Goal: Task Accomplishment & Management: Use online tool/utility

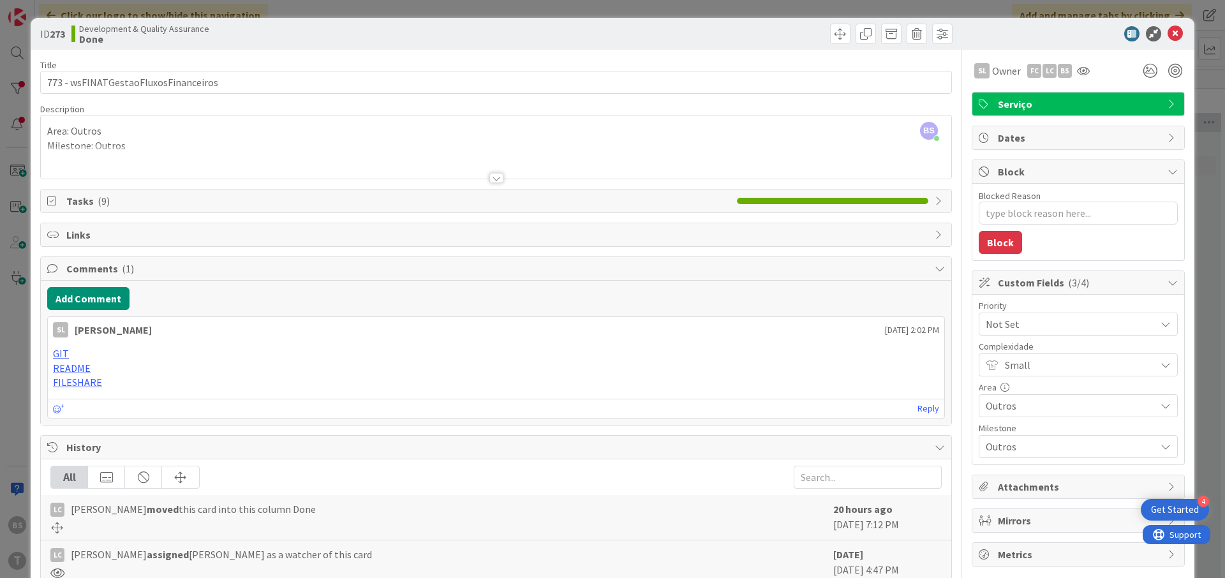
scroll to position [181, 240]
click at [1049, 325] on span "Not Set" at bounding box center [1066, 324] width 163 height 18
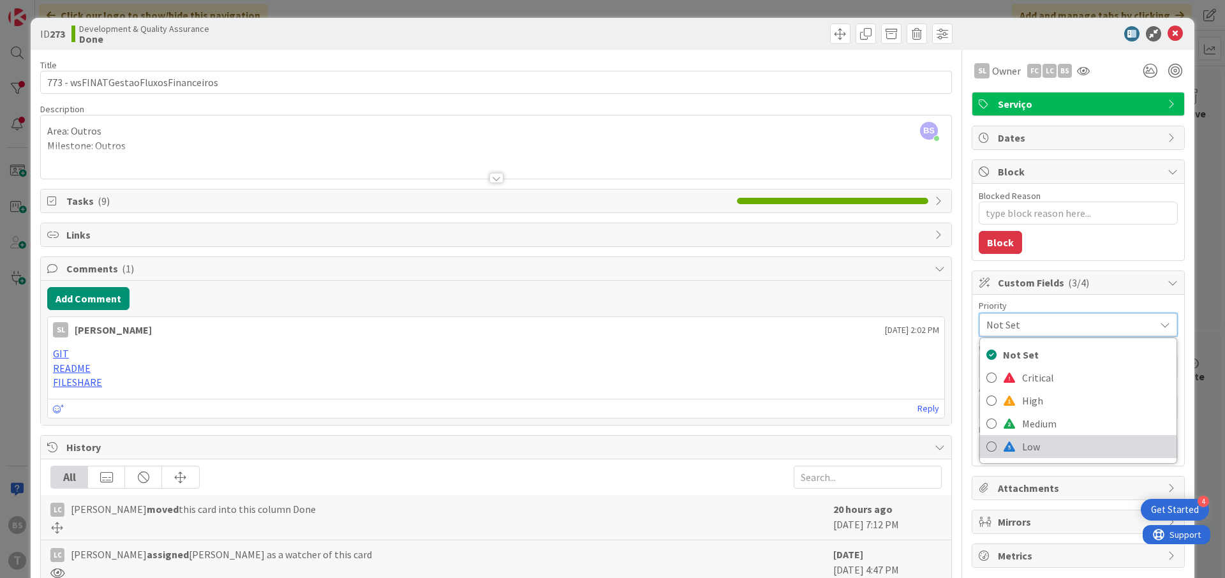
click at [1058, 441] on span "Low" at bounding box center [1096, 446] width 148 height 19
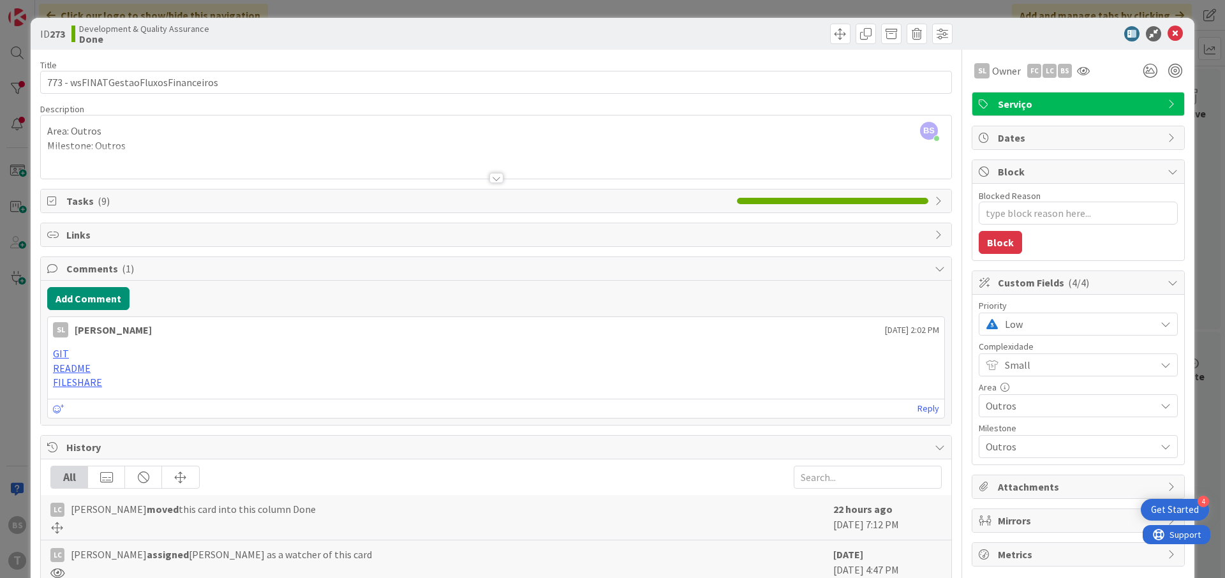
click at [439, 354] on p "GIT" at bounding box center [496, 353] width 886 height 15
click at [363, 145] on div "Area: Outros Milestone: Outros" at bounding box center [496, 149] width 910 height 57
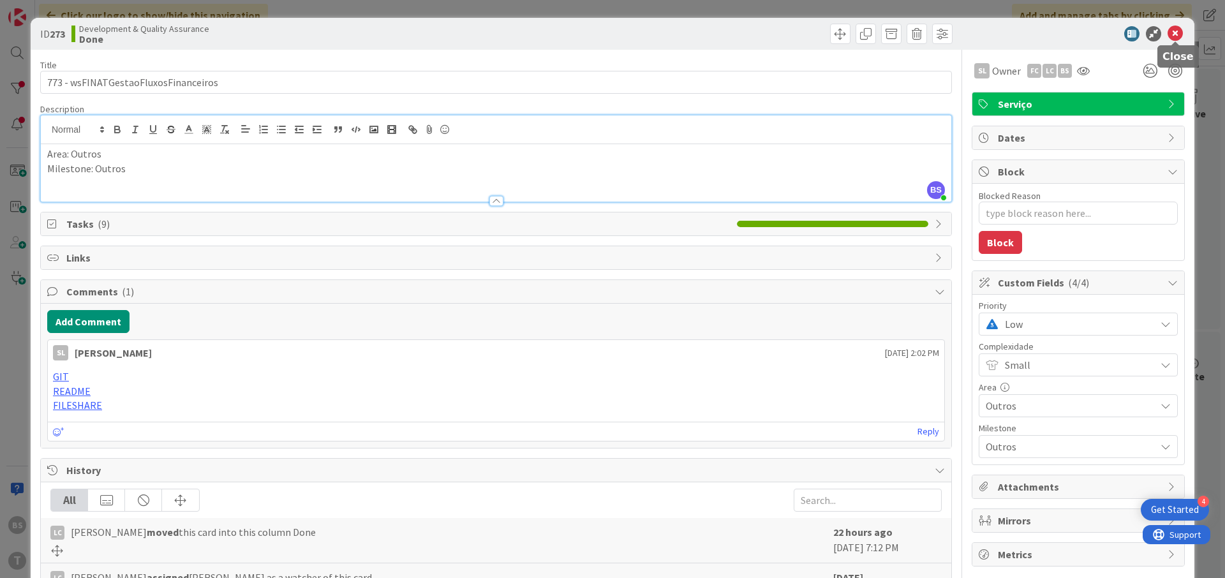
click at [1176, 26] on icon at bounding box center [1174, 33] width 15 height 15
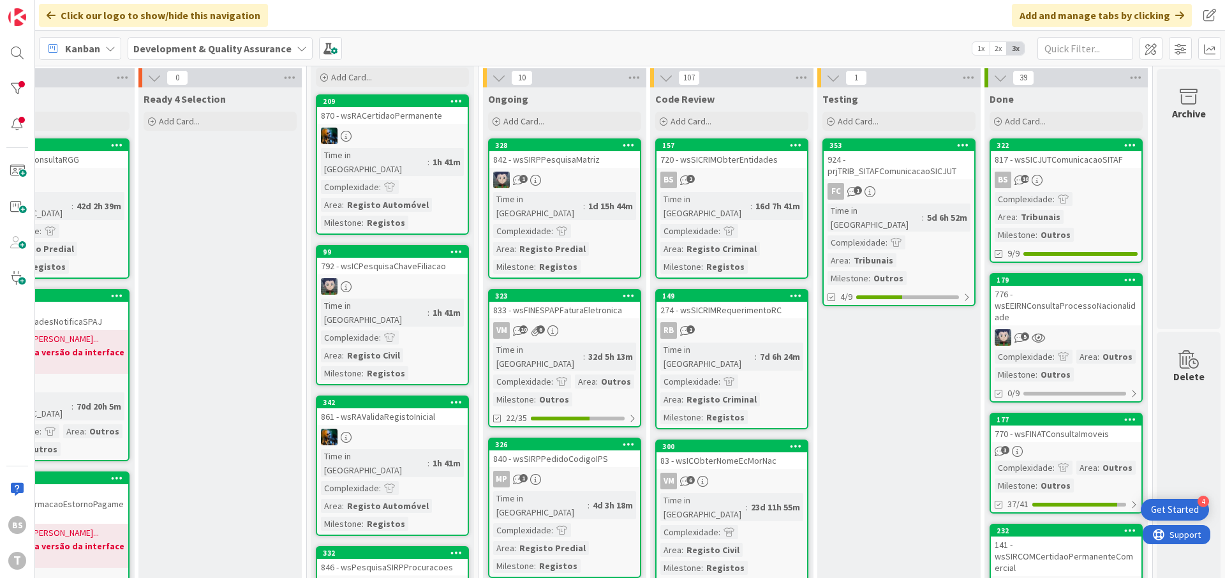
scroll to position [0, 240]
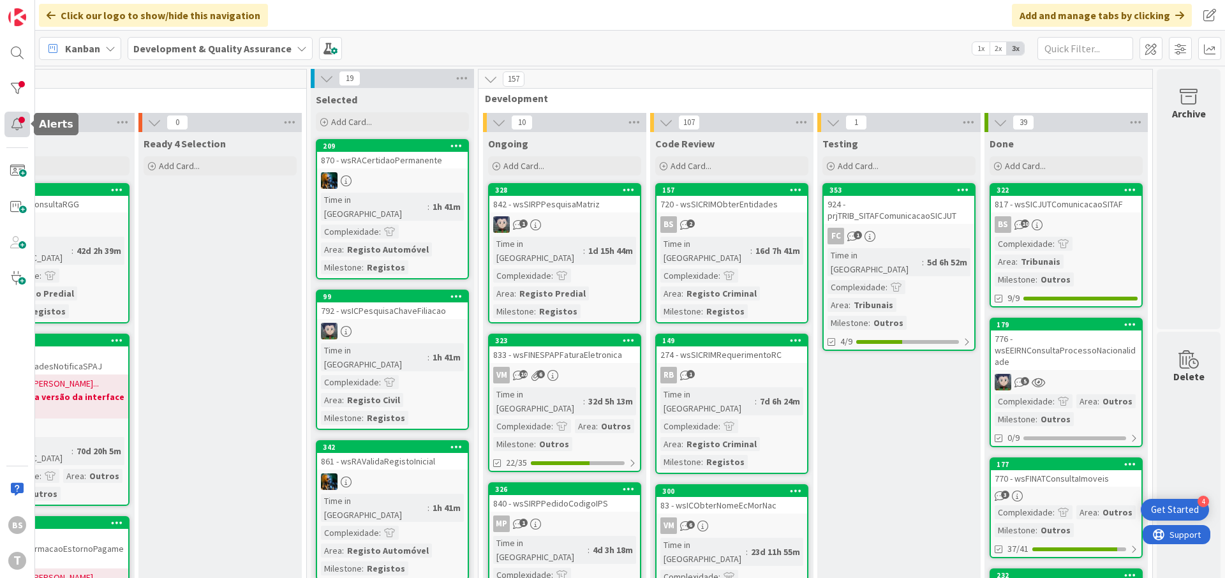
click at [17, 122] on div at bounding box center [17, 125] width 26 height 26
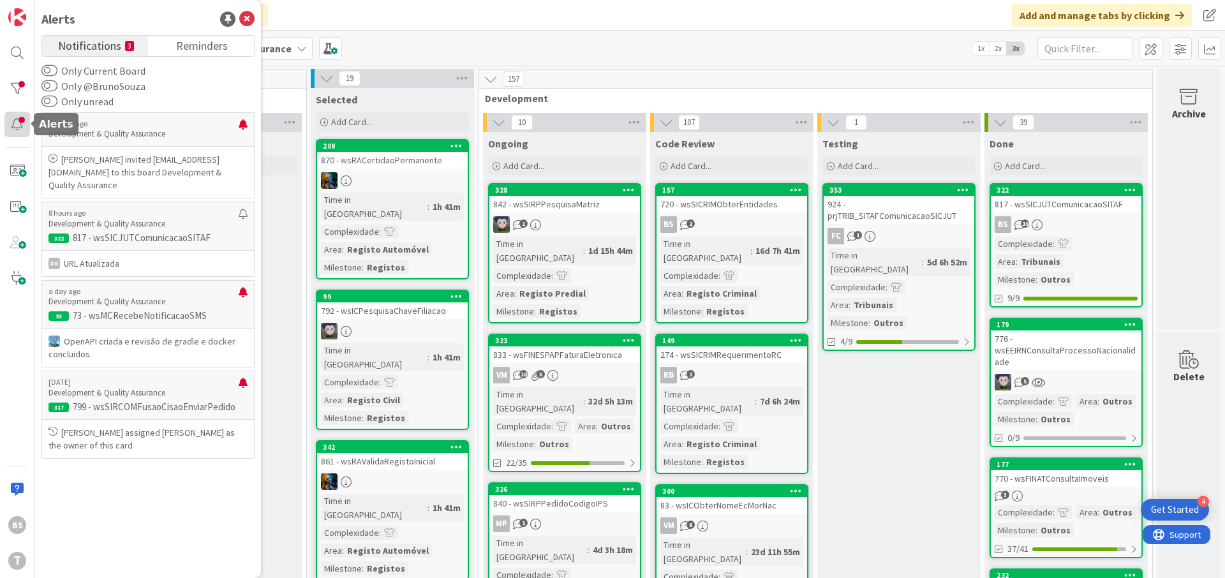
click at [17, 122] on div at bounding box center [17, 125] width 26 height 26
click at [7, 83] on div at bounding box center [17, 89] width 26 height 26
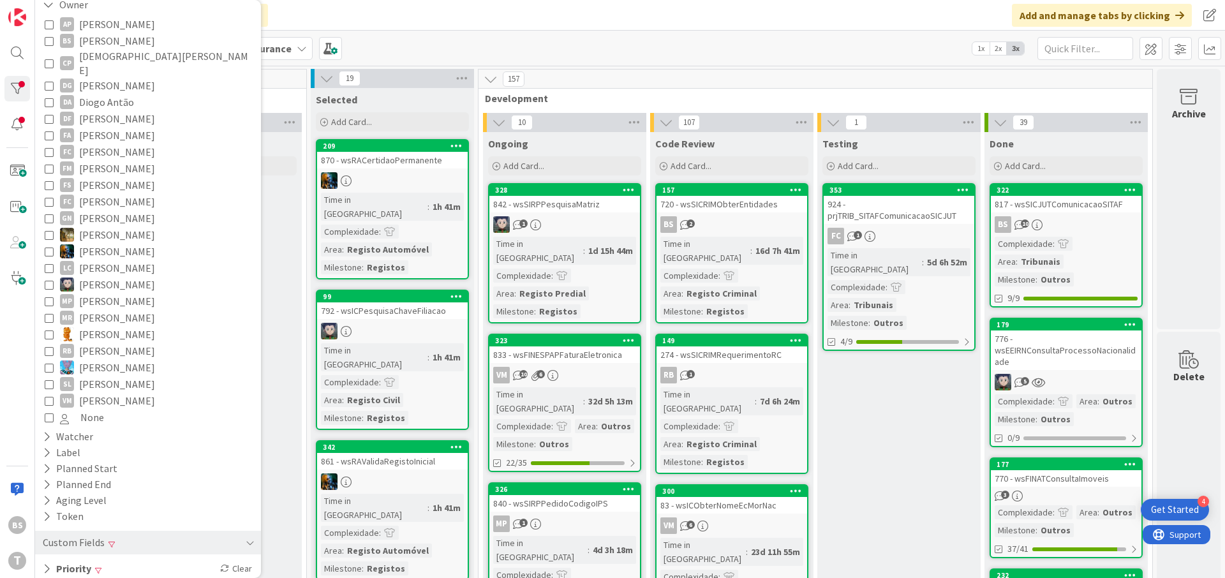
scroll to position [194, 0]
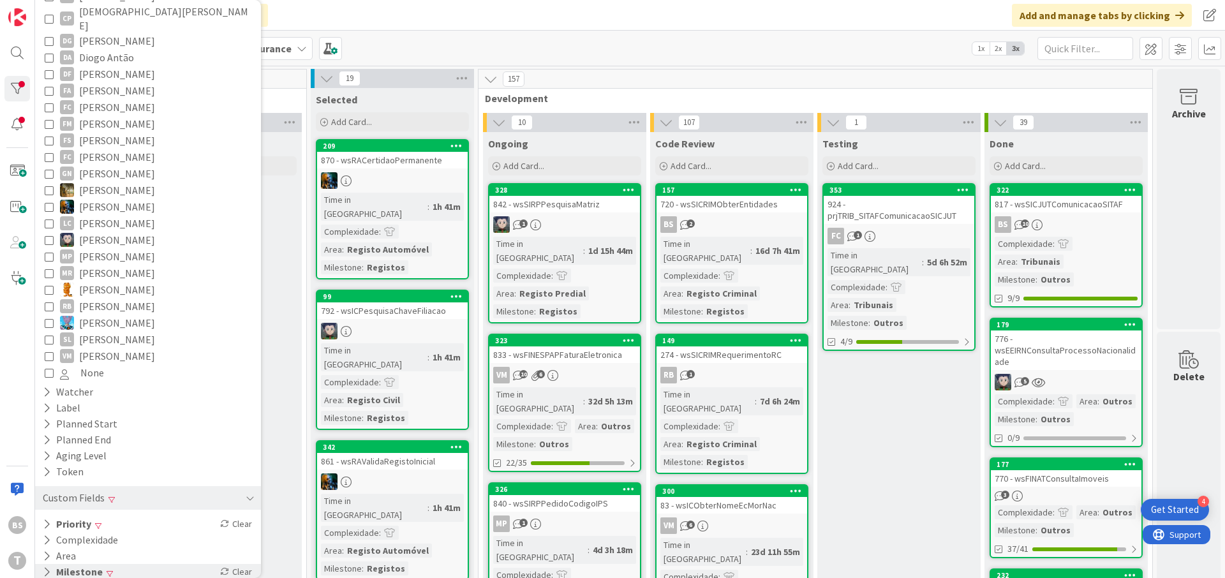
click at [151, 564] on div "Milestone Clear" at bounding box center [148, 572] width 226 height 16
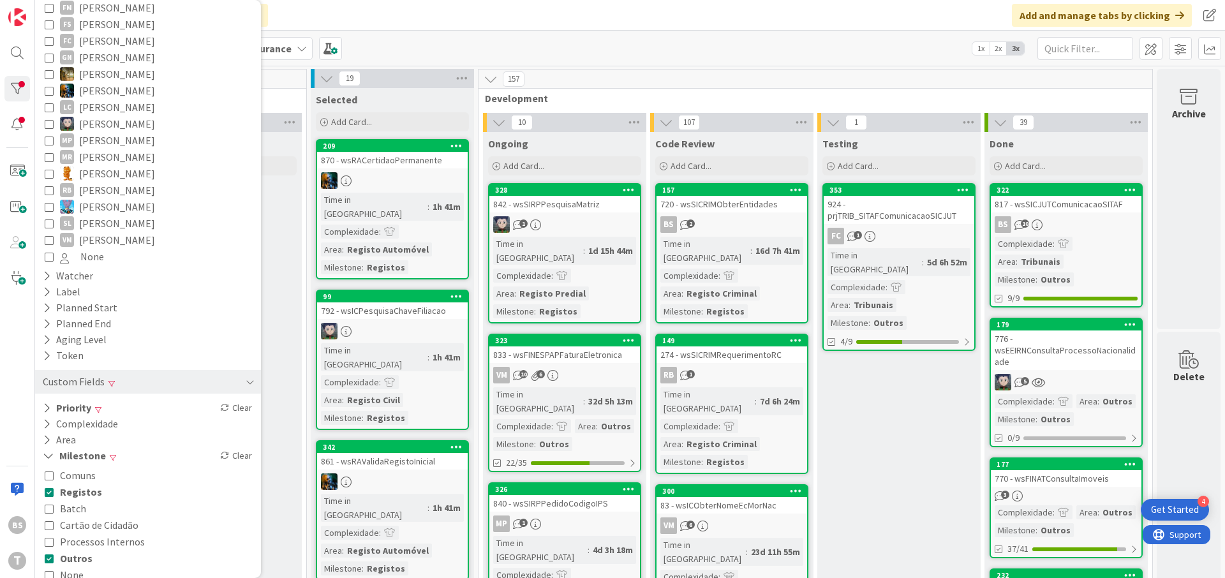
scroll to position [316, 0]
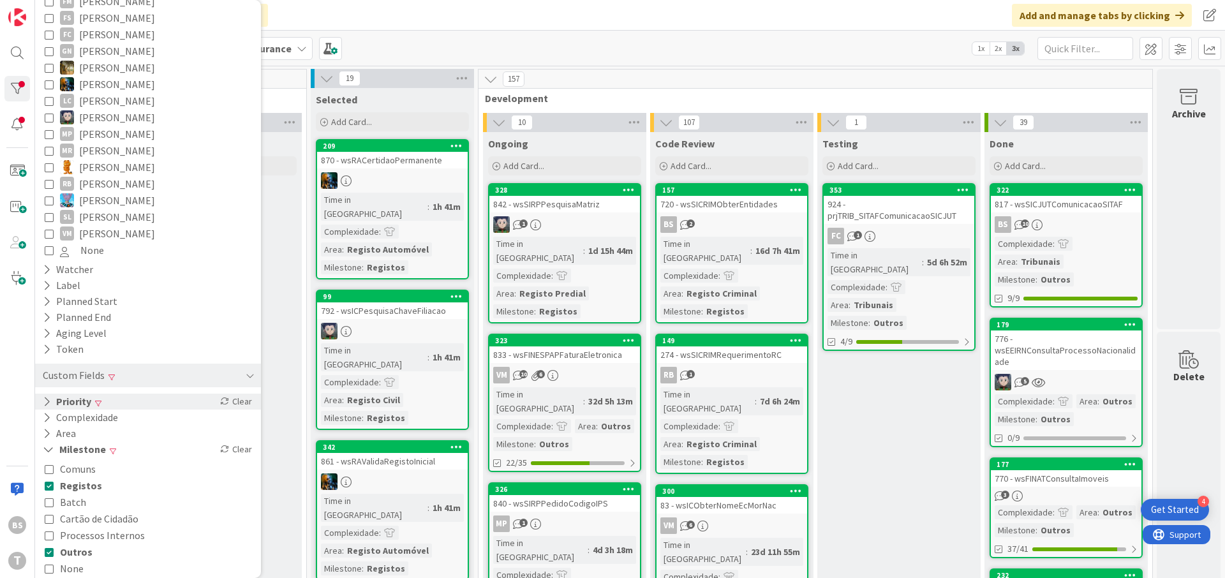
click at [143, 394] on div "Priority Clear" at bounding box center [148, 402] width 226 height 16
click at [114, 473] on div "Critical High Medium Low None" at bounding box center [148, 454] width 207 height 83
click at [54, 479] on button "None" at bounding box center [72, 487] width 55 height 17
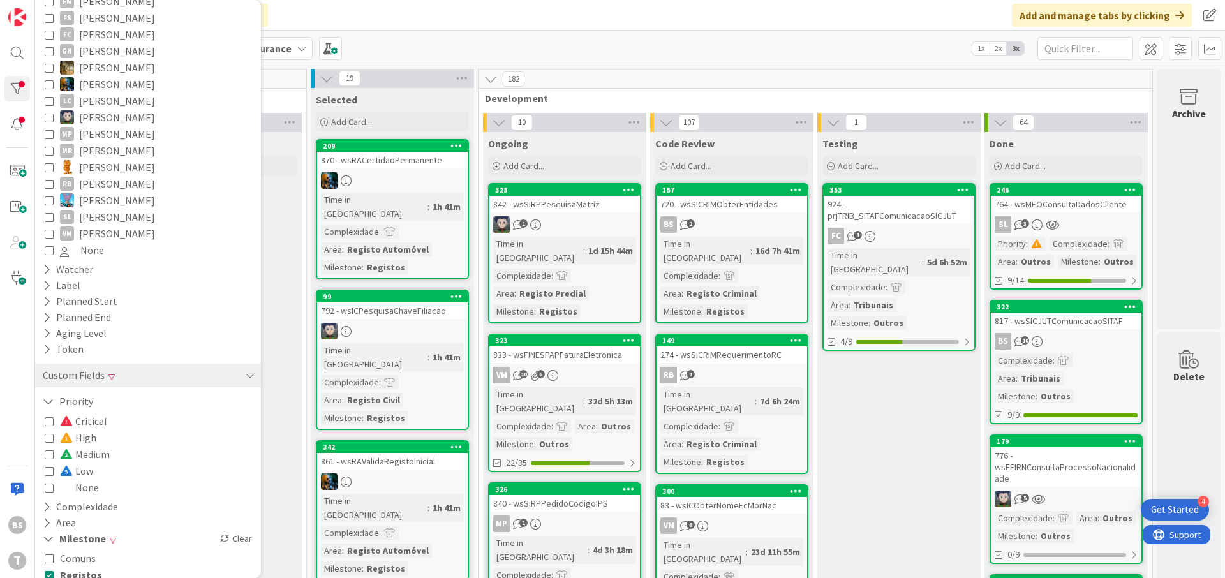
click at [1012, 98] on span "Development" at bounding box center [810, 98] width 651 height 13
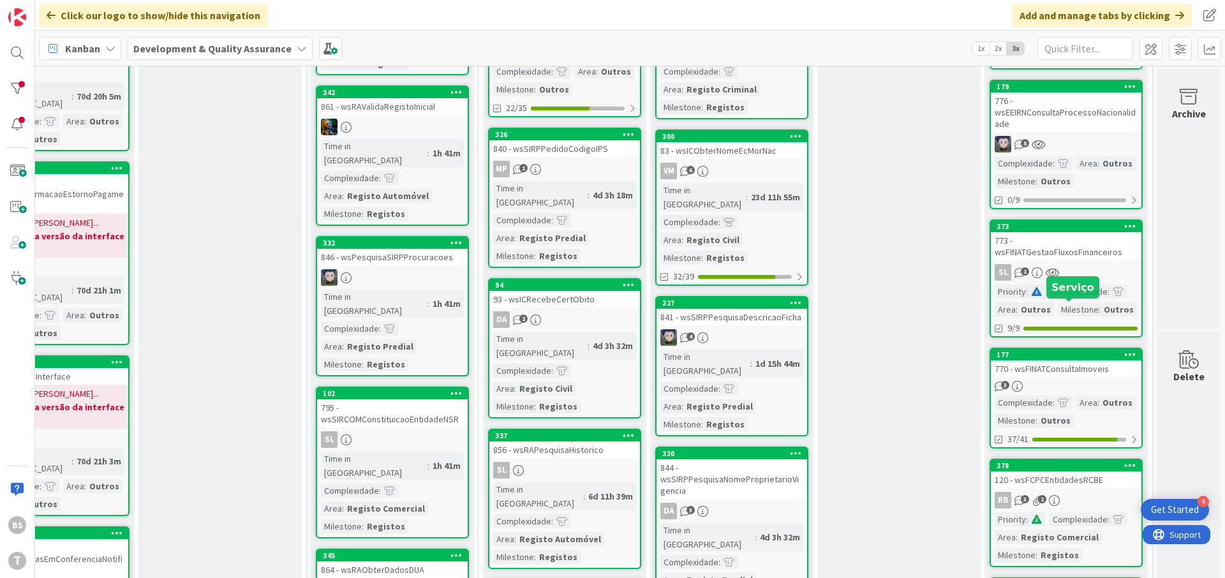
scroll to position [383, 240]
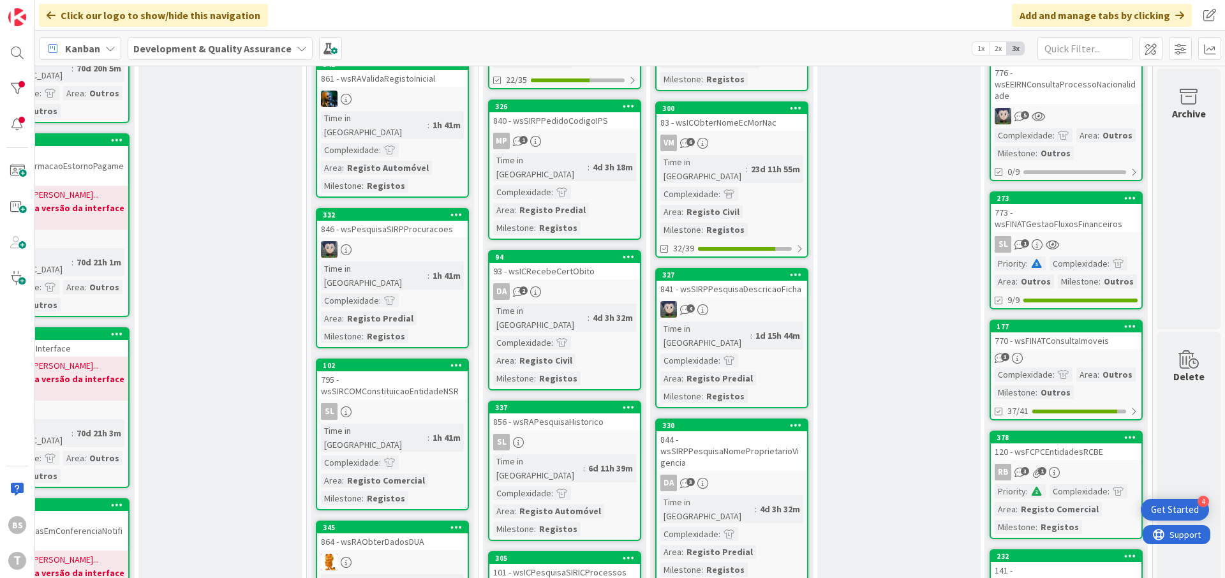
click at [1086, 349] on link "177 770 - wsFINATConsultaImoveis 3 Complexidade : Area : Outros Milestone : Out…" at bounding box center [1065, 370] width 153 height 101
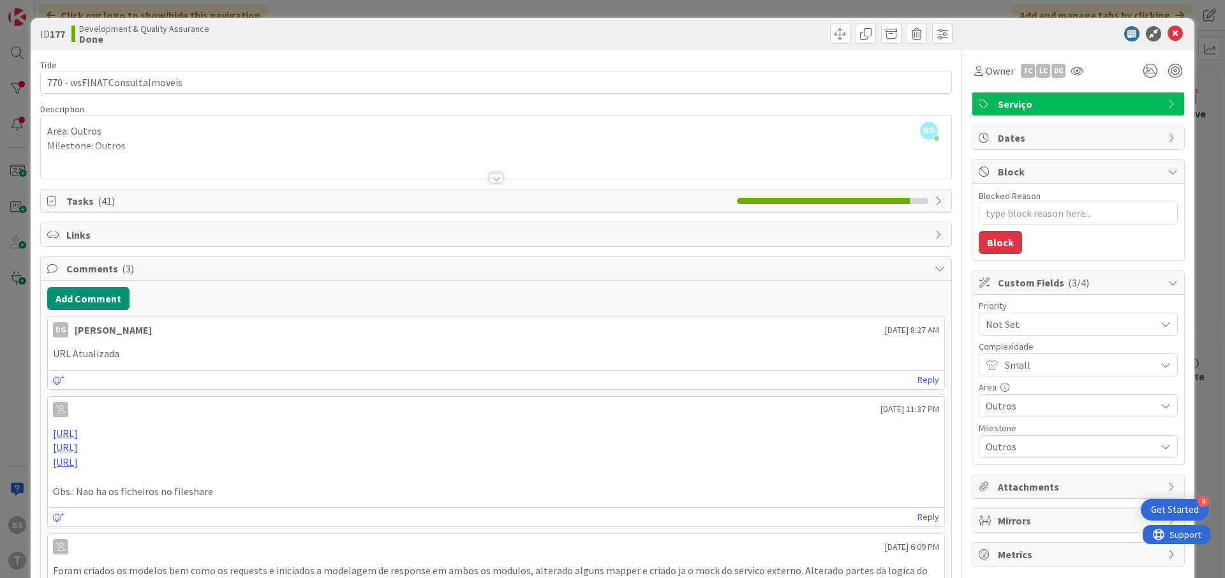
click at [1070, 325] on span "Not Set" at bounding box center [1066, 324] width 163 height 18
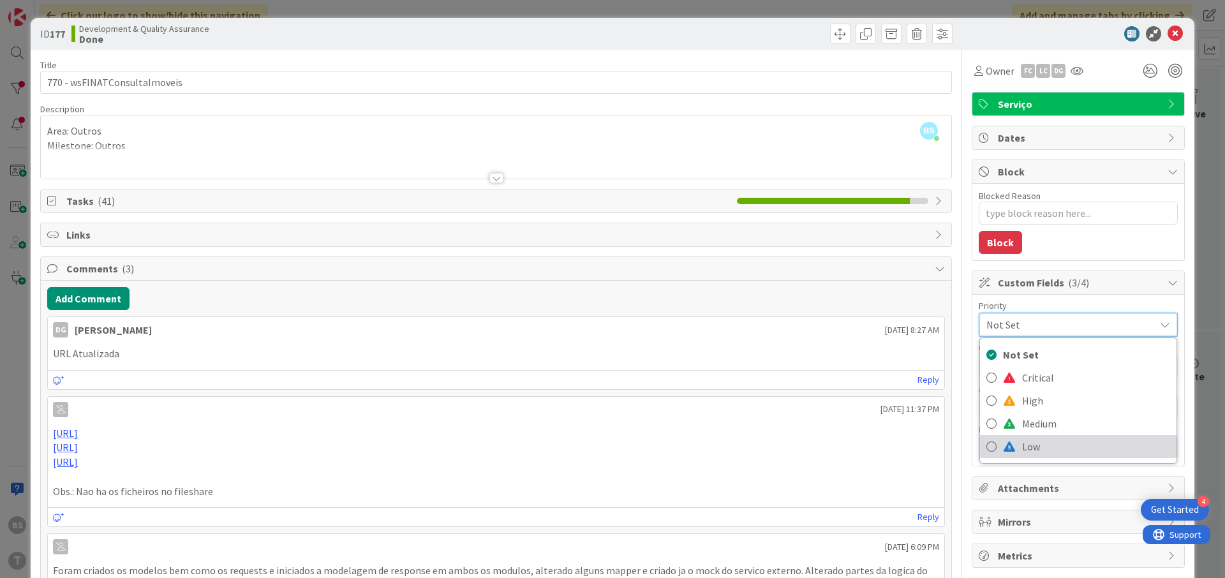
click at [1042, 441] on span "Low" at bounding box center [1096, 446] width 148 height 19
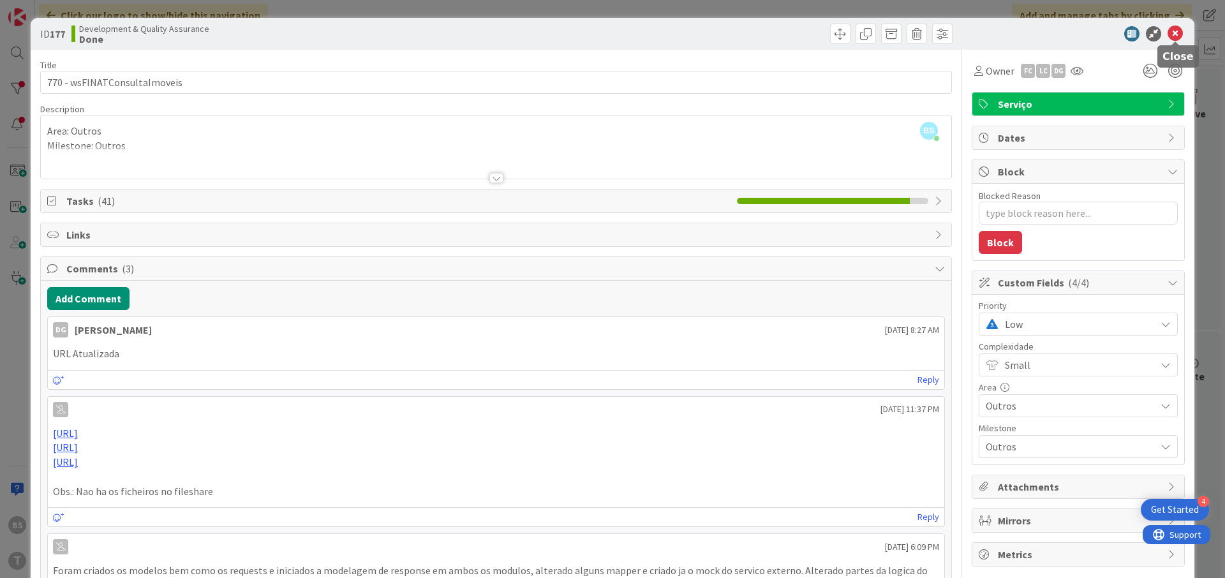
click at [1178, 35] on icon at bounding box center [1174, 33] width 15 height 15
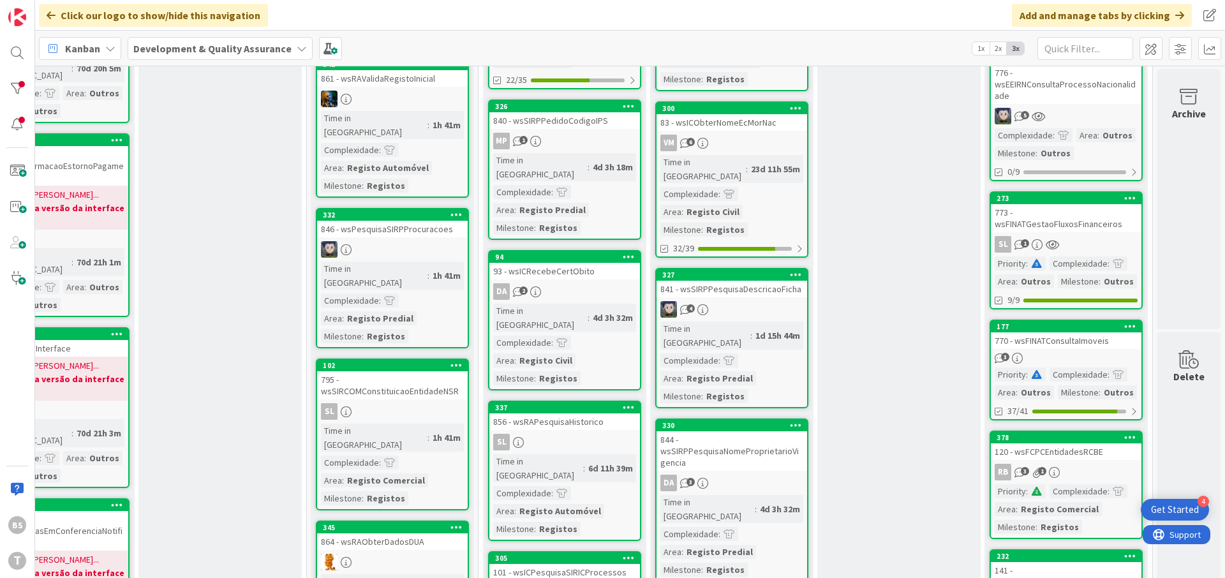
scroll to position [459, 240]
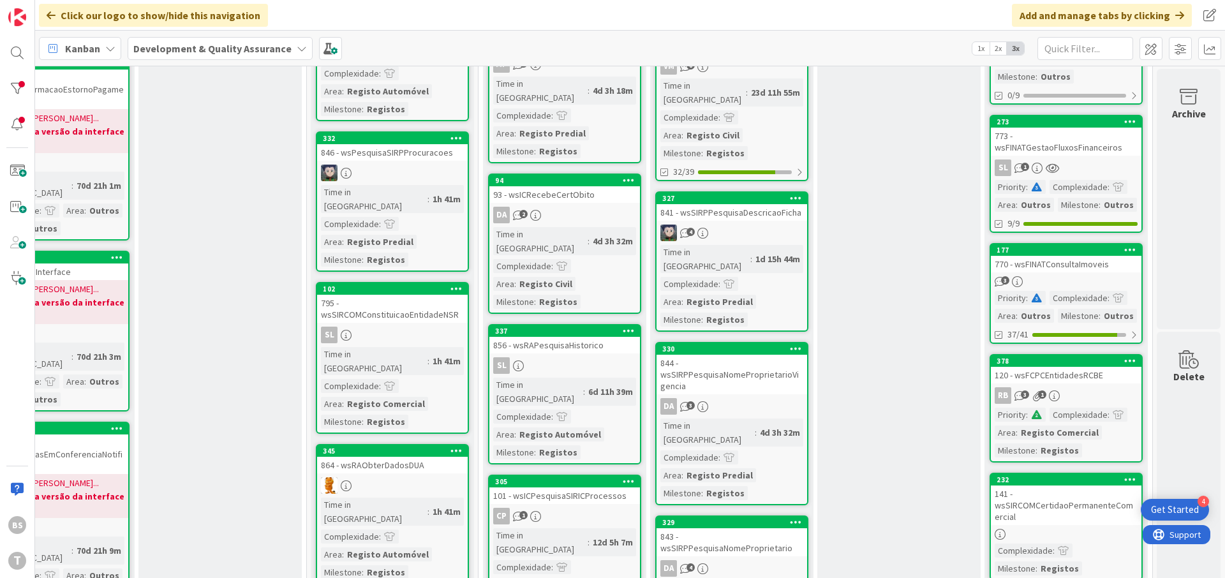
click at [1096, 371] on div "120 - wsFCPCEntidadesRCBE" at bounding box center [1066, 375] width 151 height 17
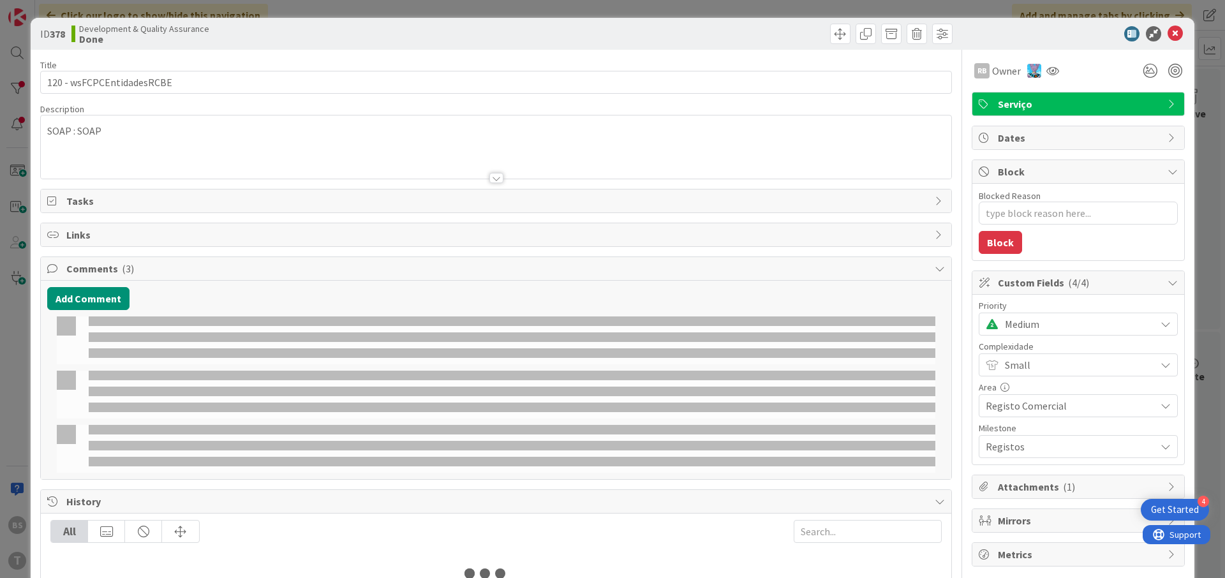
type textarea "x"
select select "java"
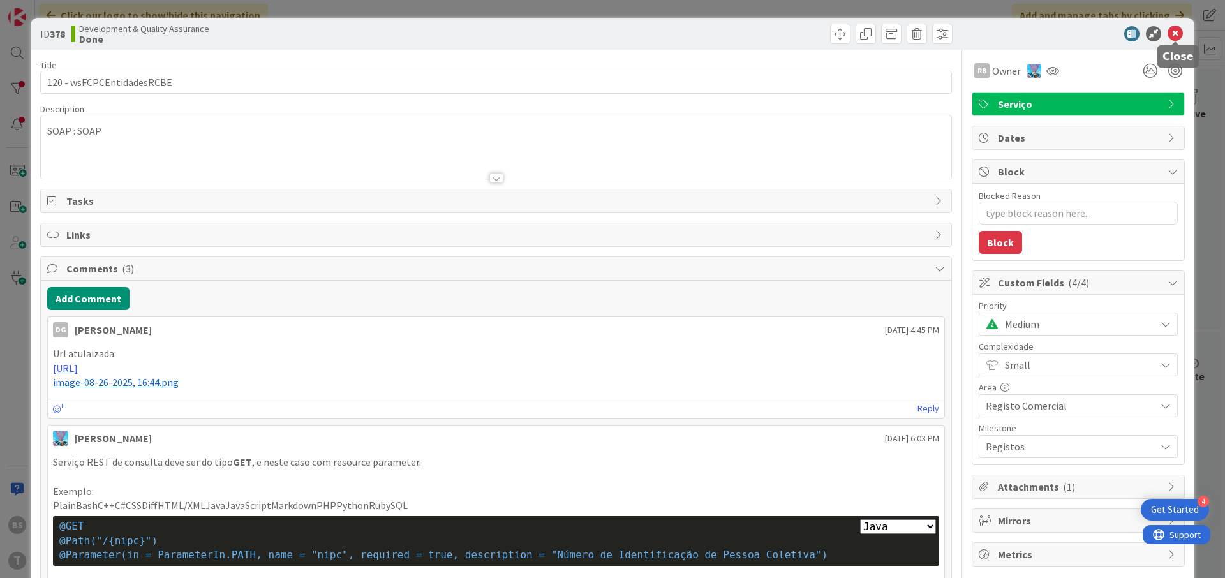
click at [1175, 35] on icon at bounding box center [1174, 33] width 15 height 15
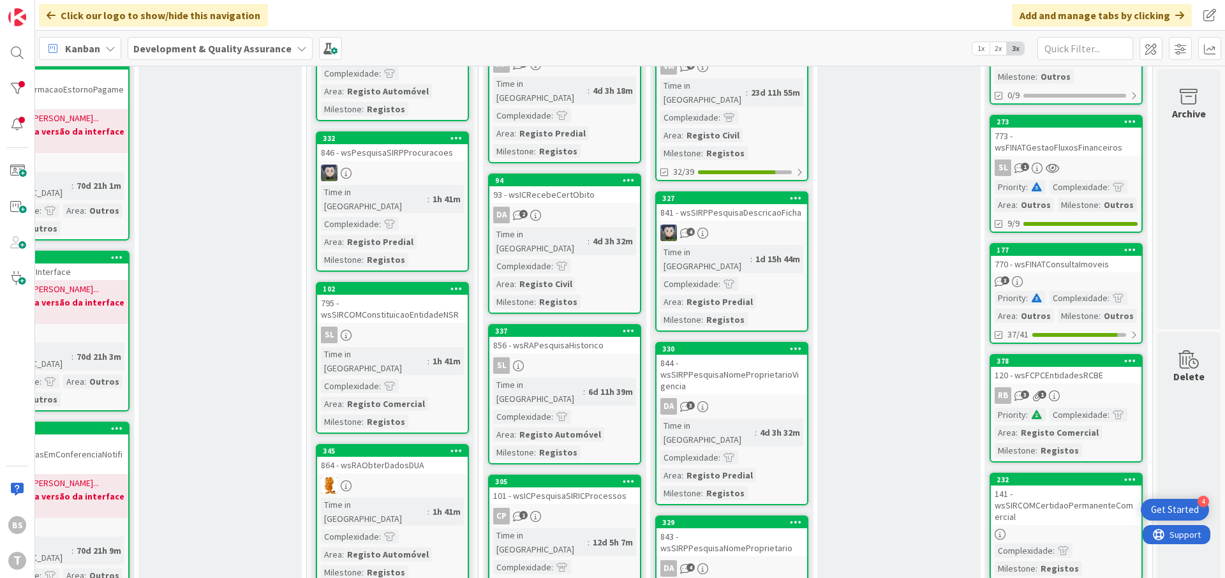
scroll to position [612, 240]
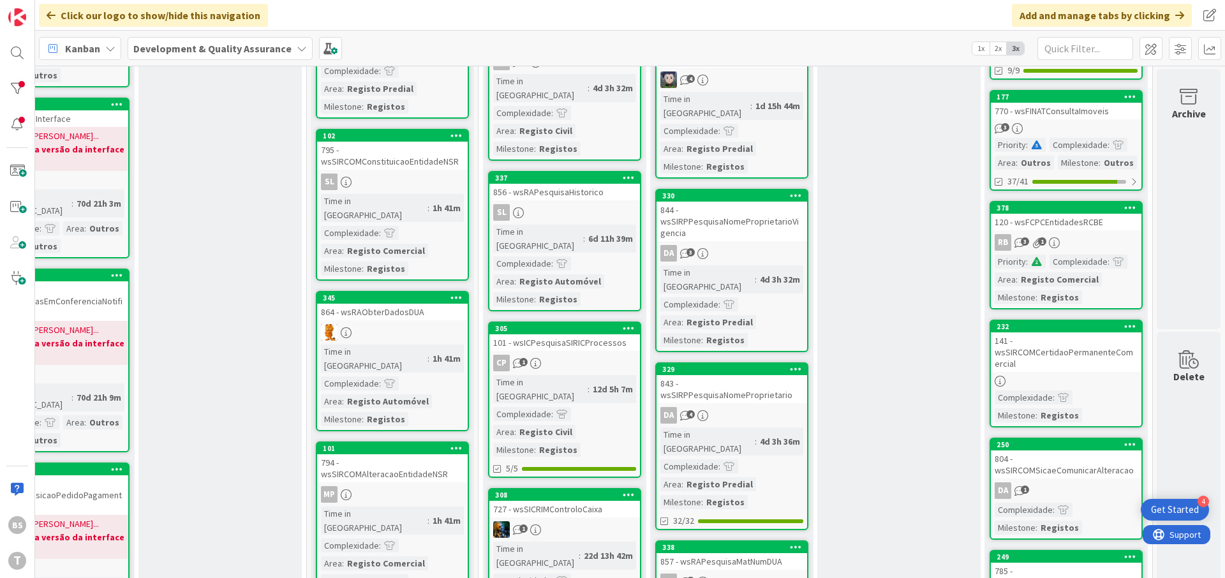
click at [1075, 360] on div "141 - wsSIRCOMCertidaoPermanenteComercial" at bounding box center [1066, 352] width 151 height 40
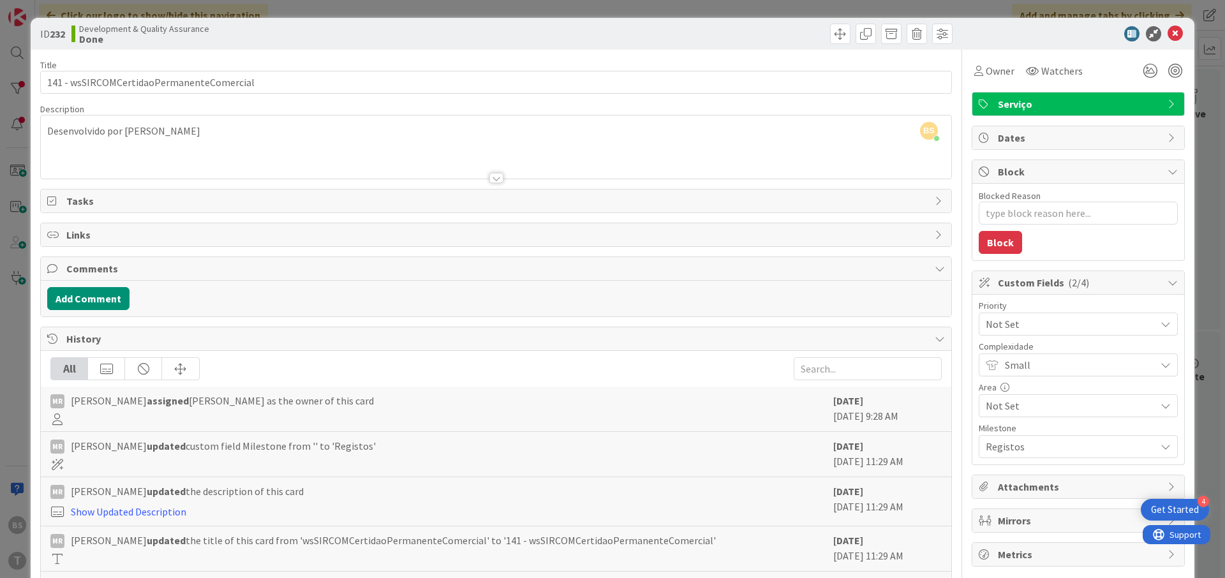
click at [1083, 372] on span "Small" at bounding box center [1077, 365] width 144 height 18
click at [1071, 367] on span "Small" at bounding box center [1076, 366] width 143 height 18
click at [1070, 321] on span "Not Set" at bounding box center [1066, 324] width 163 height 18
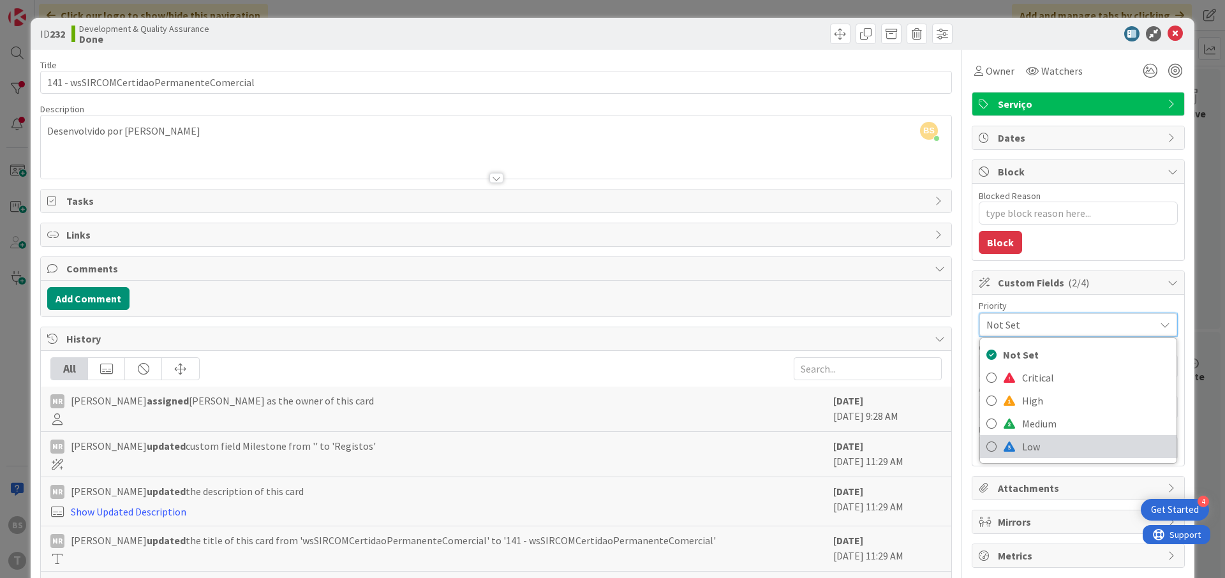
click at [1063, 440] on span "Low" at bounding box center [1096, 446] width 148 height 19
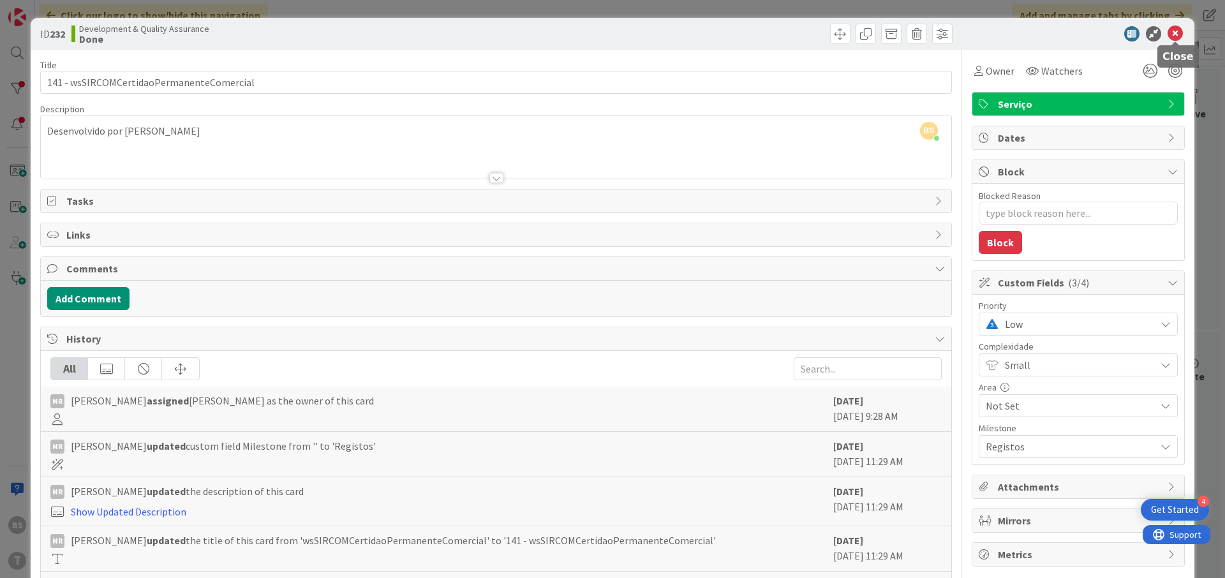
click at [1174, 36] on icon at bounding box center [1174, 33] width 15 height 15
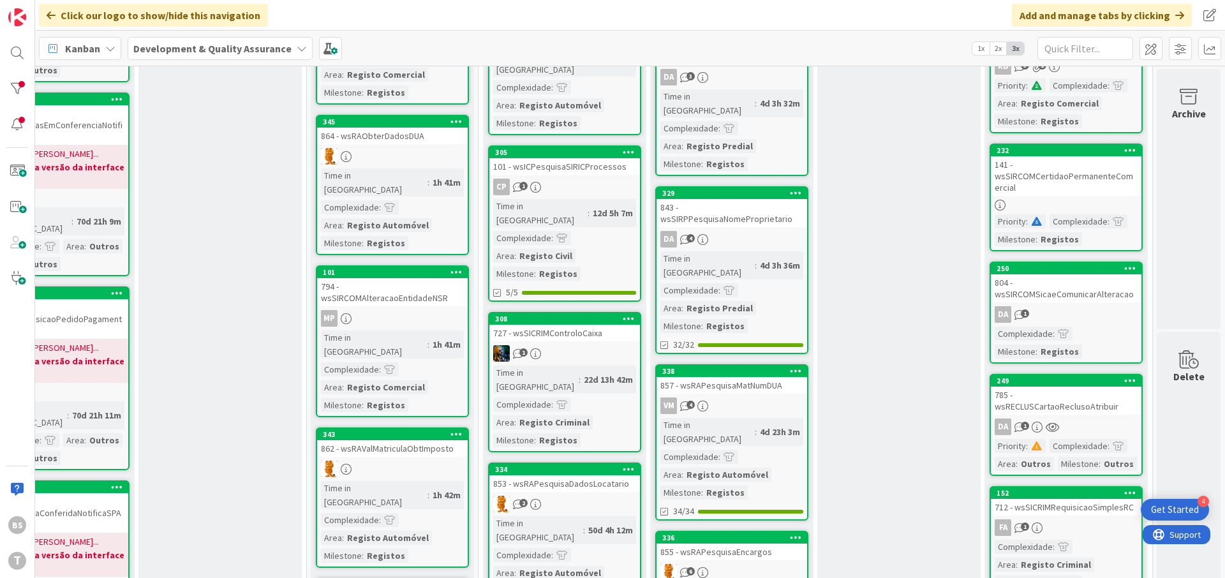
scroll to position [765, 240]
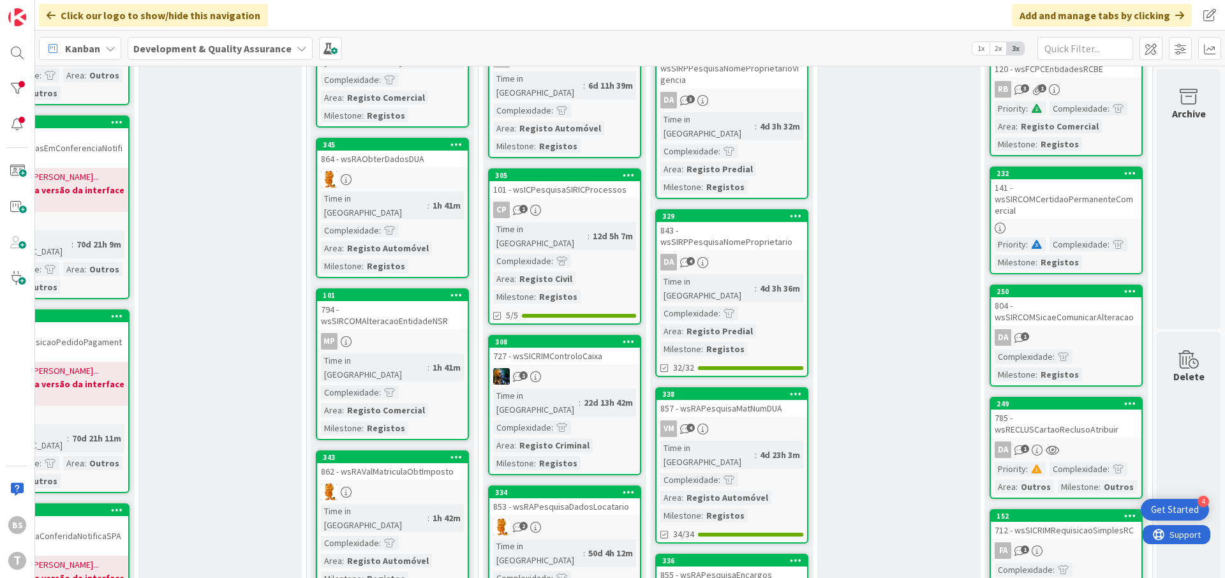
click at [1087, 323] on div "804 - wsSIRCOMSicaeComunicarAlteracao" at bounding box center [1066, 311] width 151 height 28
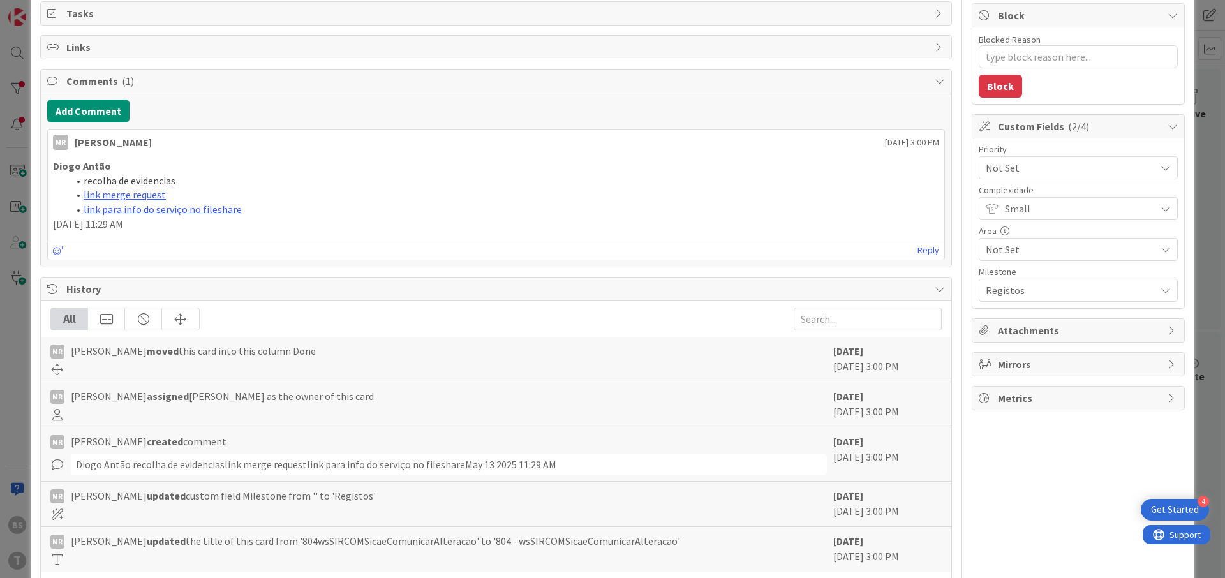
scroll to position [129, 0]
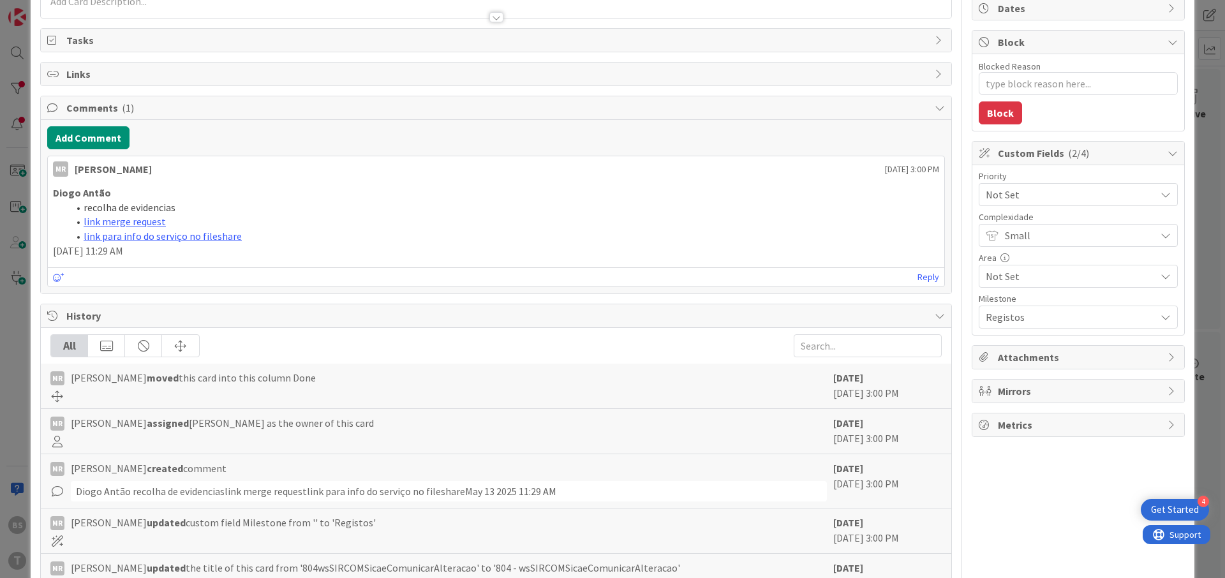
click at [1055, 193] on span "Not Set" at bounding box center [1066, 195] width 163 height 18
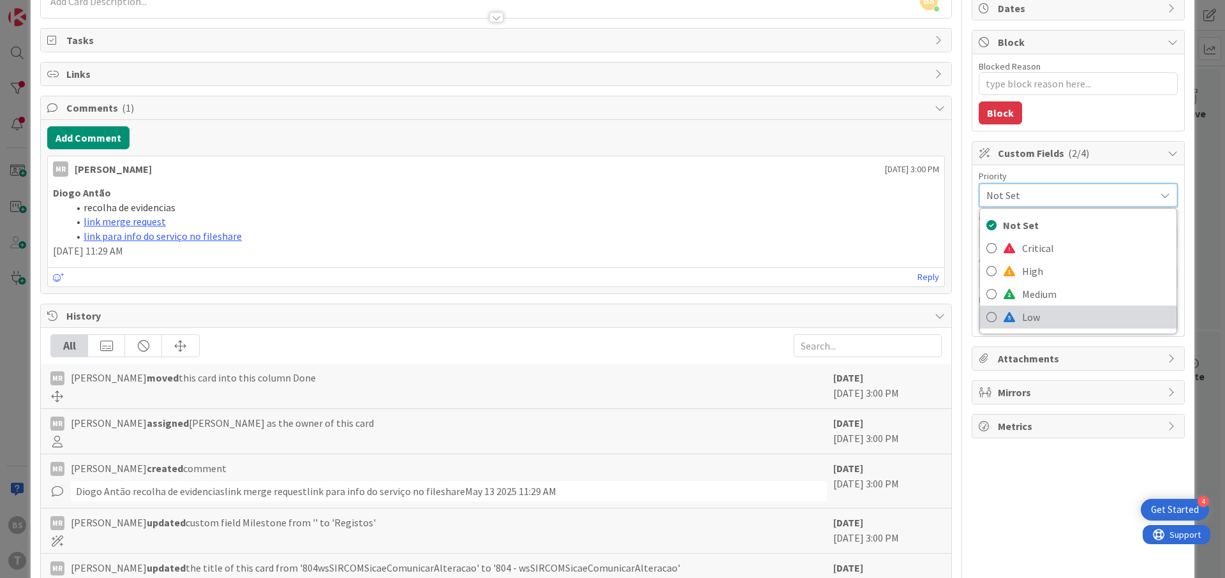
click at [1021, 312] on link "Low" at bounding box center [1078, 317] width 196 height 23
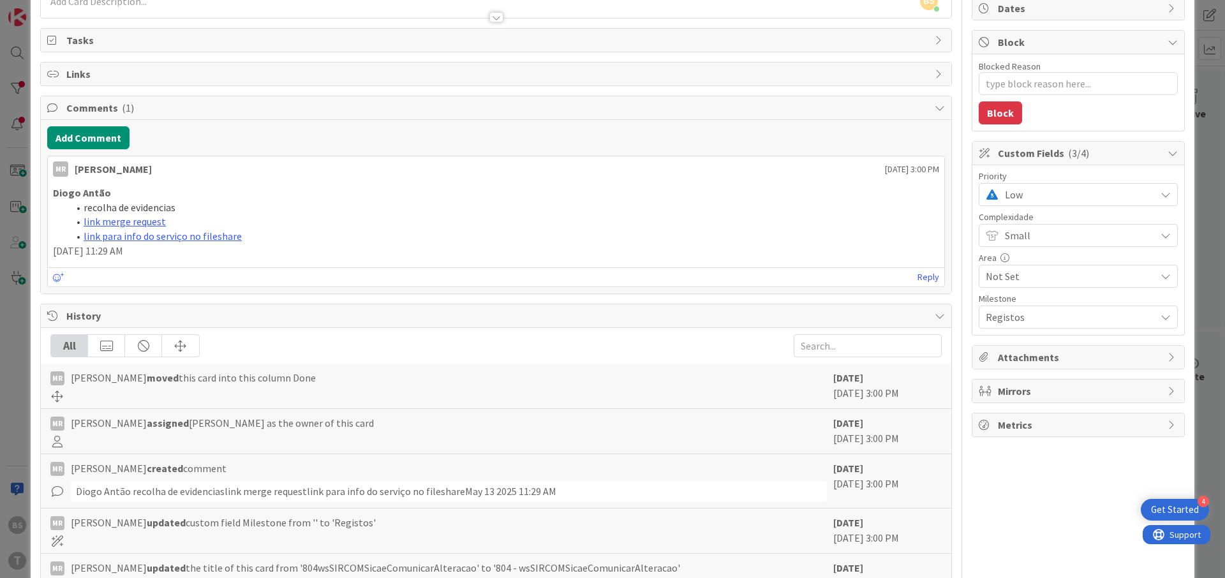
type textarea "x"
click at [795, 212] on li "recolha de evidencias" at bounding box center [503, 207] width 871 height 15
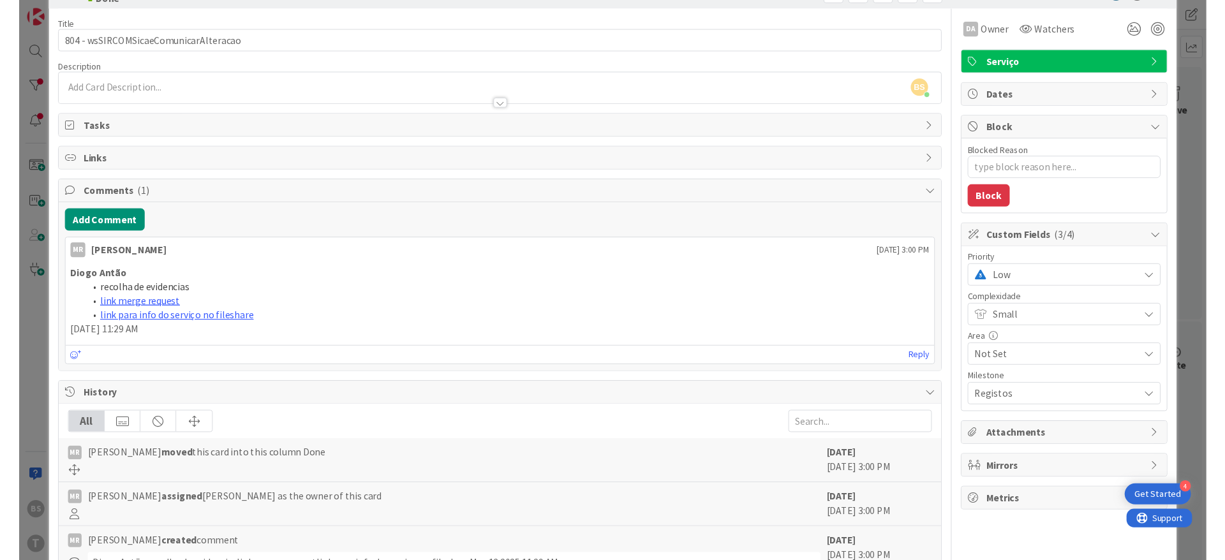
scroll to position [0, 0]
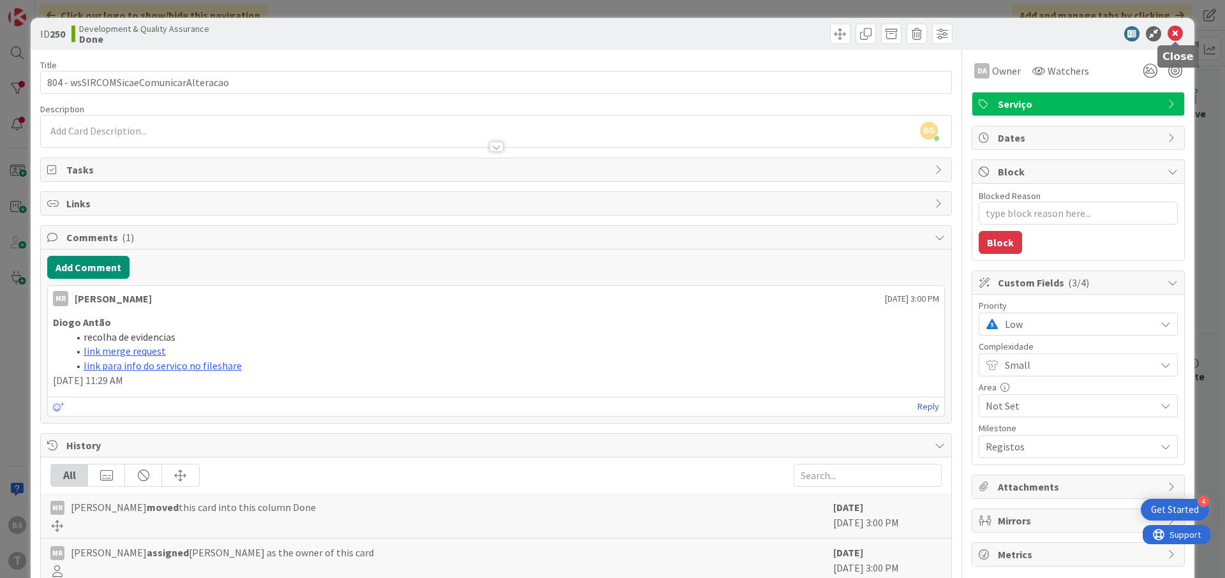
click at [1177, 36] on icon at bounding box center [1174, 33] width 15 height 15
